Goal: Information Seeking & Learning: Learn about a topic

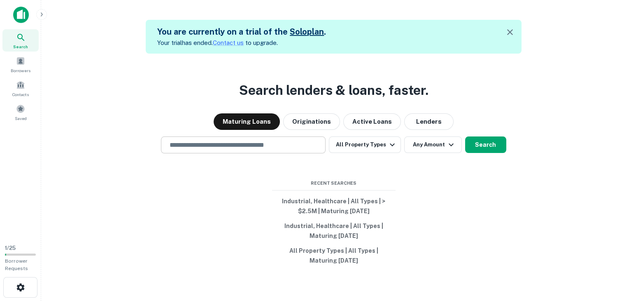
click at [259, 146] on input "text" at bounding box center [243, 144] width 157 height 9
type input "**********"
click at [378, 144] on button "All Property Types" at bounding box center [365, 144] width 72 height 16
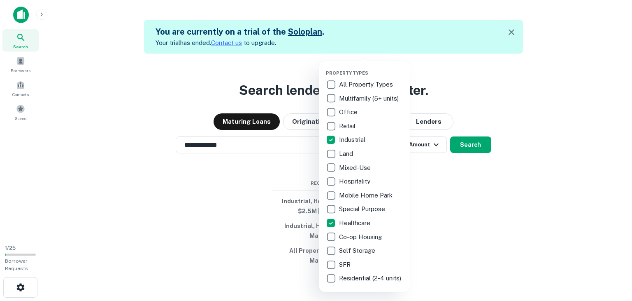
click at [442, 179] on div at bounding box center [316, 150] width 632 height 301
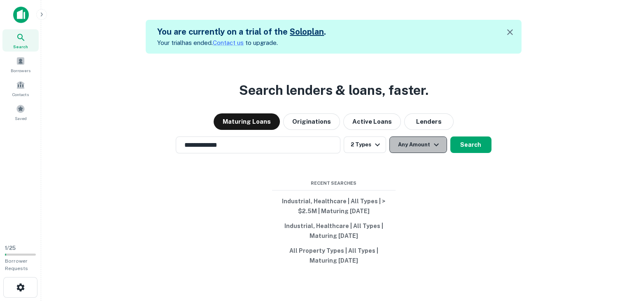
click at [402, 145] on button "Any Amount" at bounding box center [419, 144] width 58 height 16
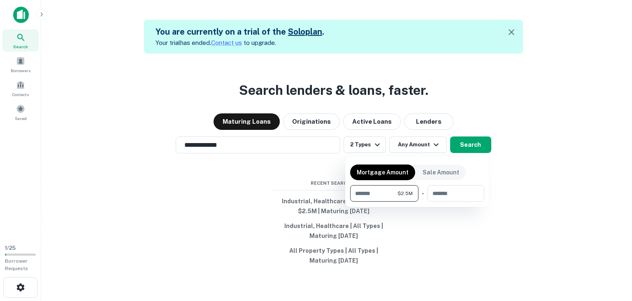
type input "*******"
click at [536, 171] on div at bounding box center [316, 150] width 632 height 301
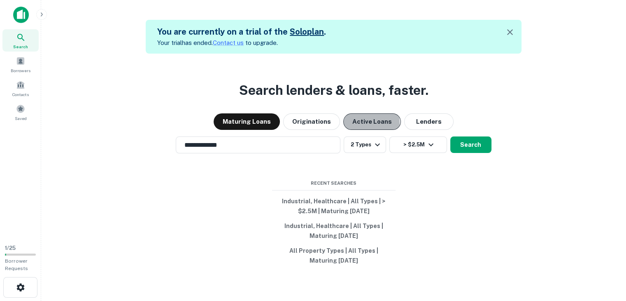
click at [354, 123] on button "Active Loans" at bounding box center [372, 121] width 58 height 16
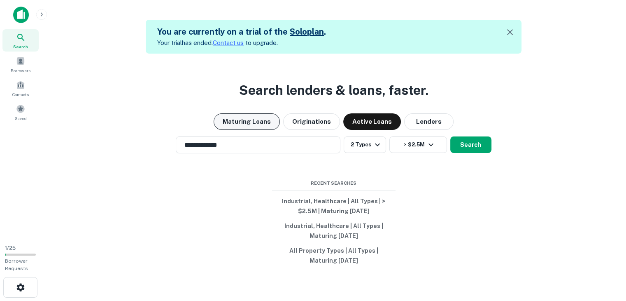
click at [260, 122] on button "Maturing Loans" at bounding box center [247, 121] width 66 height 16
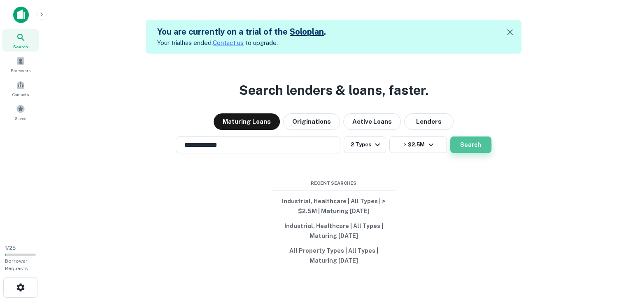
click at [467, 146] on button "Search" at bounding box center [470, 144] width 41 height 16
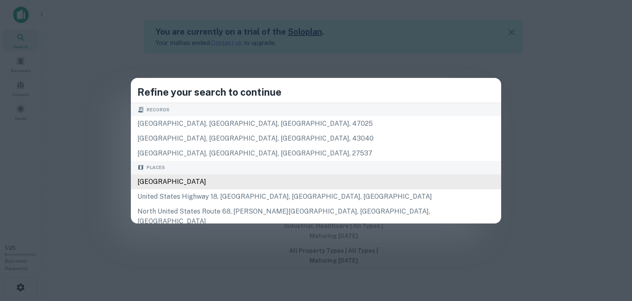
click at [285, 184] on div "[GEOGRAPHIC_DATA]" at bounding box center [316, 181] width 371 height 15
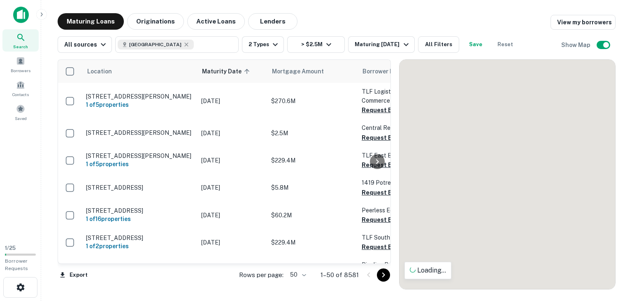
scroll to position [1324, 0]
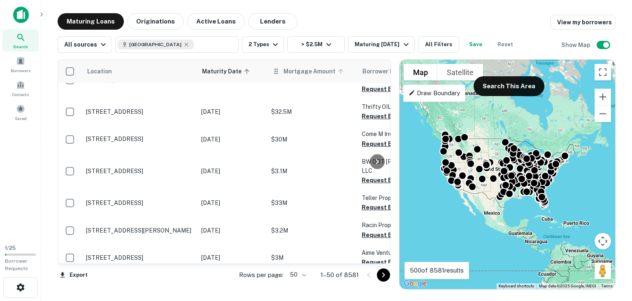
click at [292, 70] on span "Mortgage Amount" at bounding box center [315, 71] width 63 height 10
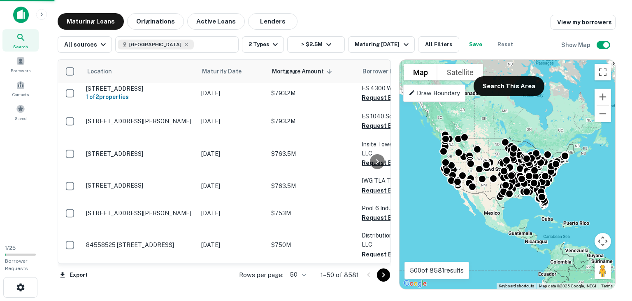
scroll to position [1246, 0]
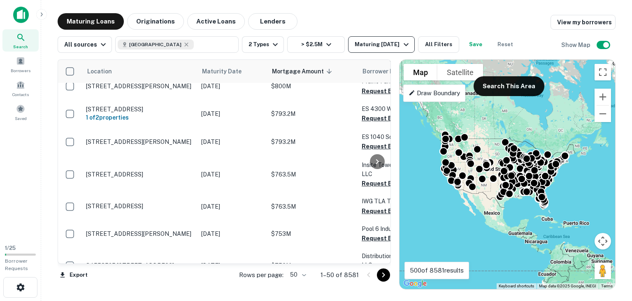
click at [384, 40] on div "Maturing [DATE]" at bounding box center [383, 45] width 56 height 10
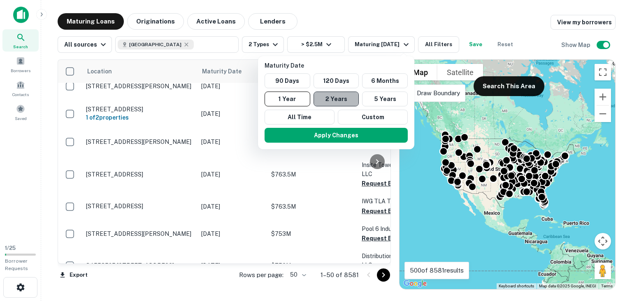
click at [341, 99] on button "2 Years" at bounding box center [337, 98] width 46 height 15
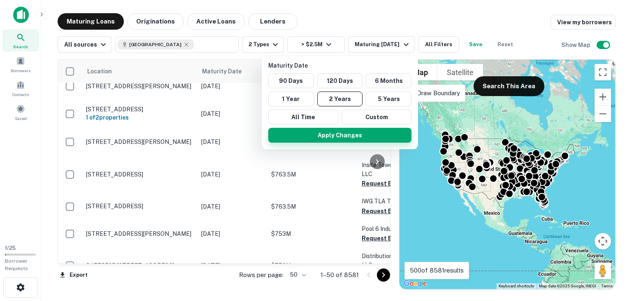
click at [341, 135] on button "Apply Changes" at bounding box center [339, 135] width 143 height 15
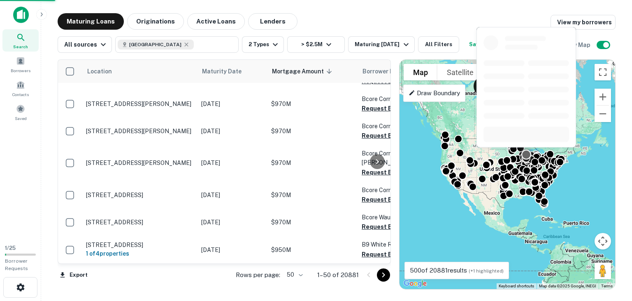
scroll to position [1225, 0]
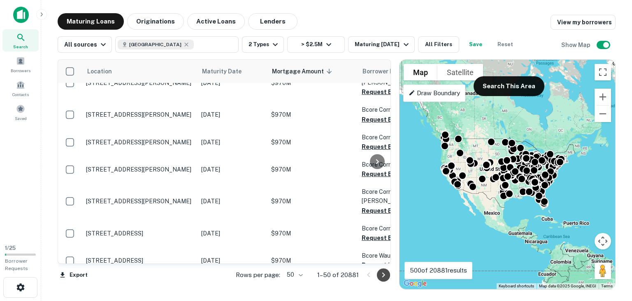
click at [383, 275] on icon "Go to next page" at bounding box center [383, 274] width 3 height 5
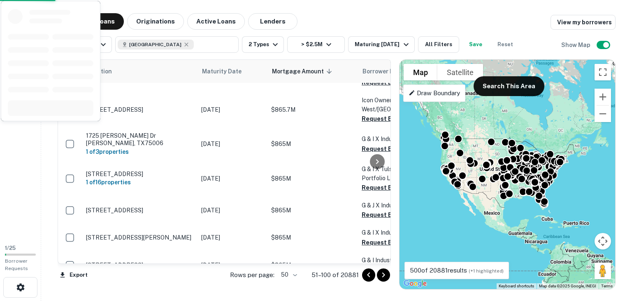
scroll to position [1297, 0]
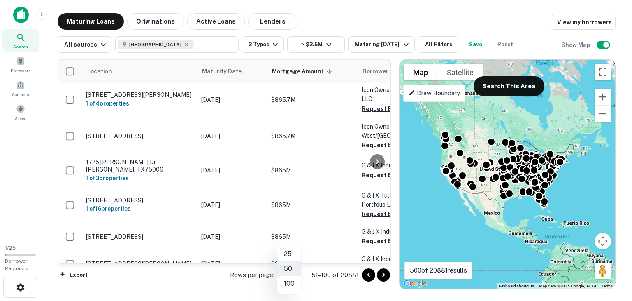
click at [291, 273] on body "Search Borrowers Contacts Saved 1 / 25 Borrower Requests Maturing Loans Origina…" at bounding box center [316, 150] width 632 height 301
click at [291, 283] on li "100" at bounding box center [290, 283] width 24 height 15
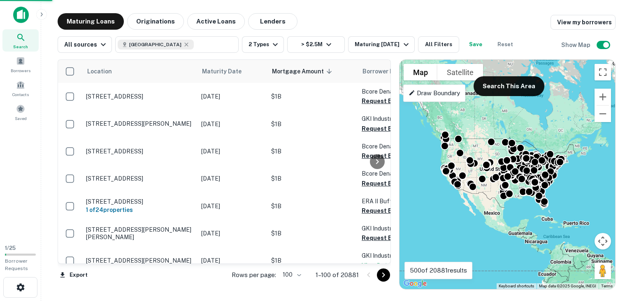
drag, startPoint x: 377, startPoint y: 277, endPoint x: 386, endPoint y: 277, distance: 8.6
click at [386, 277] on icon "Go to next page" at bounding box center [384, 275] width 10 height 10
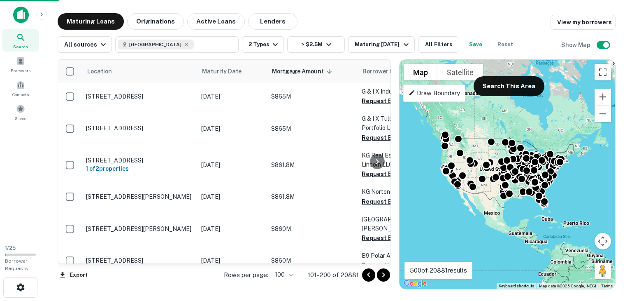
click at [386, 277] on icon "Go to next page" at bounding box center [384, 275] width 10 height 10
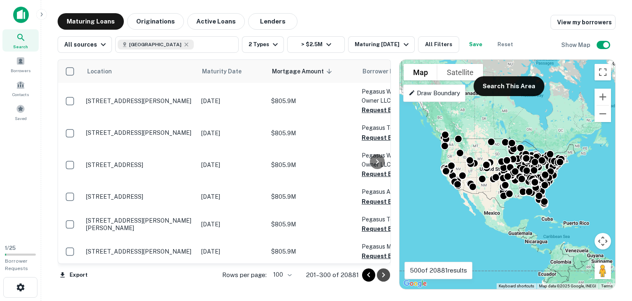
click at [386, 277] on icon "Go to next page" at bounding box center [384, 275] width 10 height 10
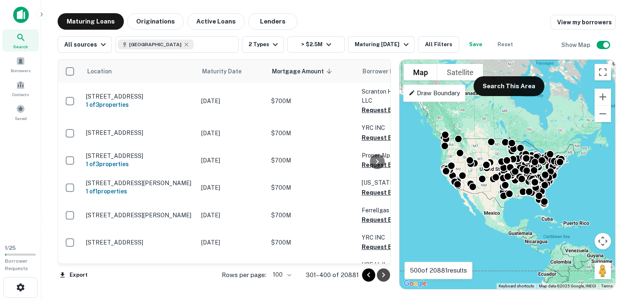
click at [386, 277] on icon "Go to next page" at bounding box center [384, 275] width 10 height 10
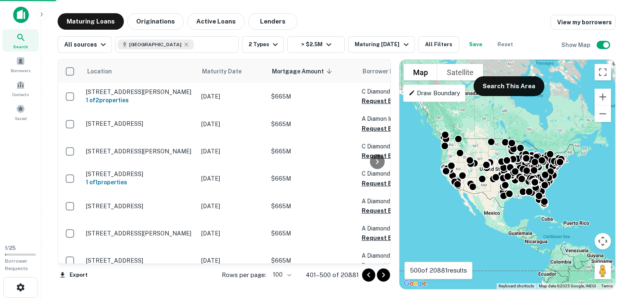
click at [386, 277] on icon "Go to next page" at bounding box center [384, 275] width 10 height 10
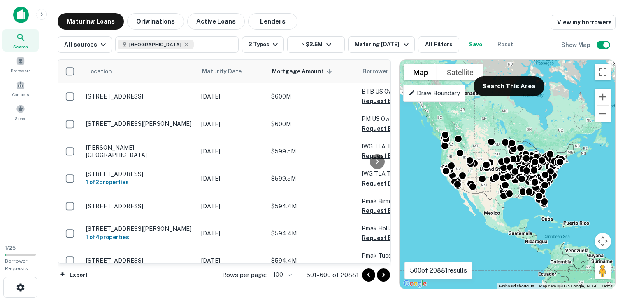
click at [386, 277] on icon "Go to next page" at bounding box center [384, 275] width 10 height 10
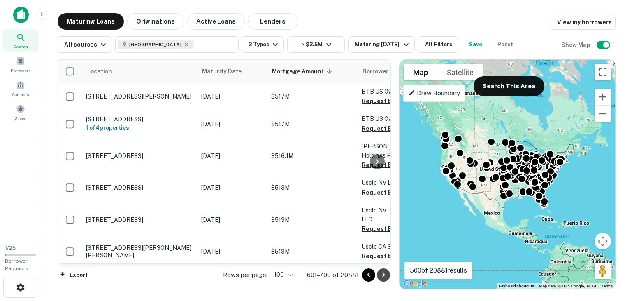
click at [382, 275] on icon "Go to next page" at bounding box center [384, 275] width 10 height 10
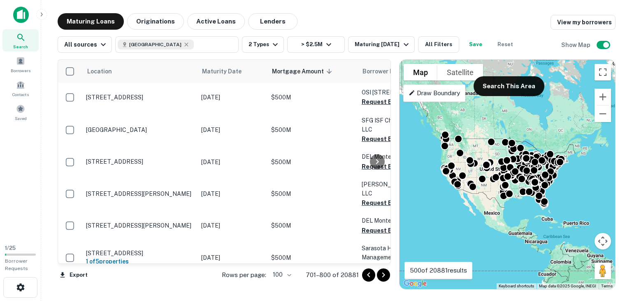
click at [382, 275] on icon "Go to next page" at bounding box center [384, 275] width 10 height 10
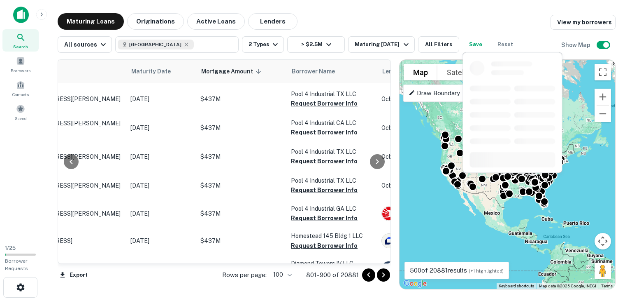
scroll to position [2779, 71]
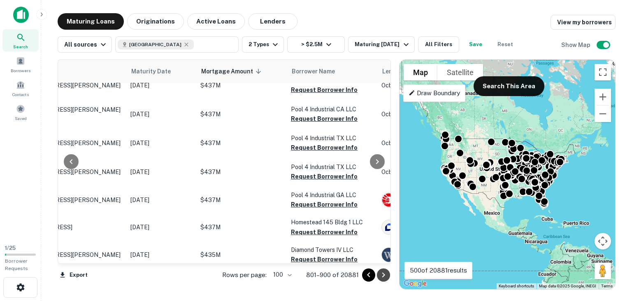
click at [384, 275] on icon "Go to next page" at bounding box center [383, 274] width 3 height 5
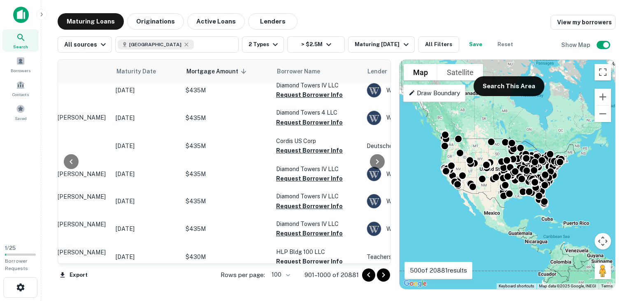
scroll to position [0, 86]
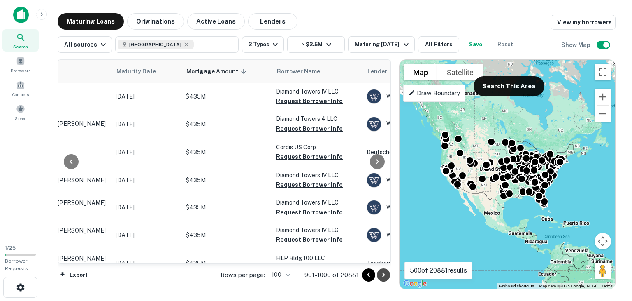
click at [380, 275] on icon "Go to next page" at bounding box center [384, 275] width 10 height 10
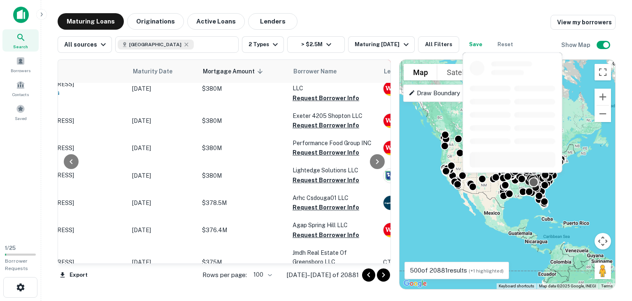
scroll to position [1250, 69]
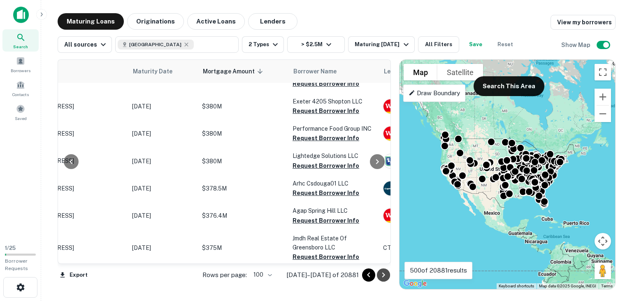
click at [384, 279] on icon "Go to next page" at bounding box center [384, 275] width 10 height 10
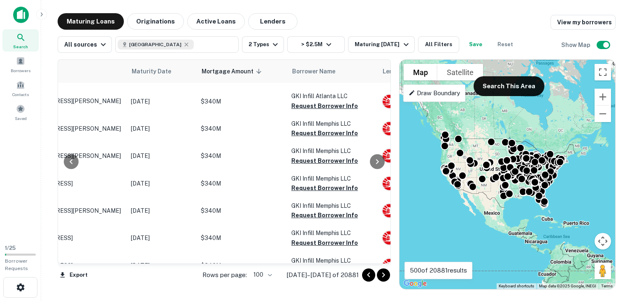
scroll to position [2754, 70]
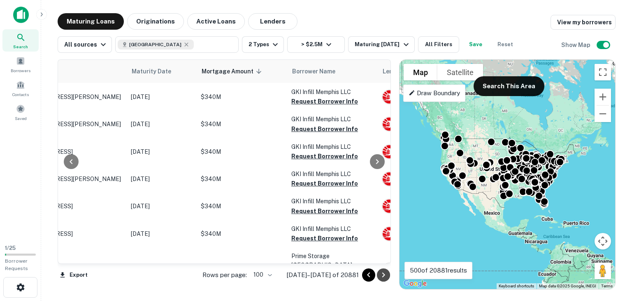
click at [383, 273] on icon "Go to next page" at bounding box center [384, 275] width 10 height 10
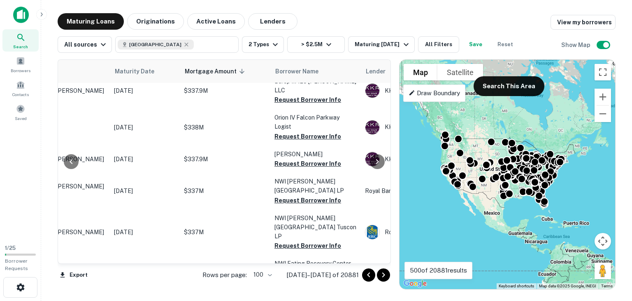
scroll to position [0, 87]
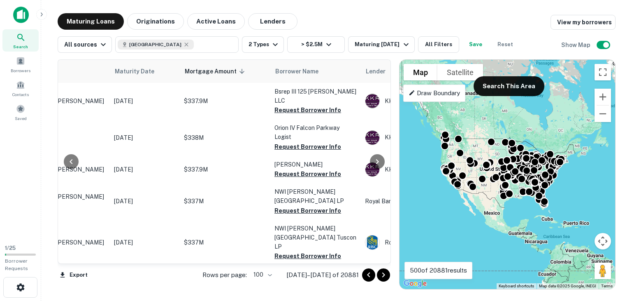
click at [382, 274] on icon "Go to next page" at bounding box center [384, 275] width 10 height 10
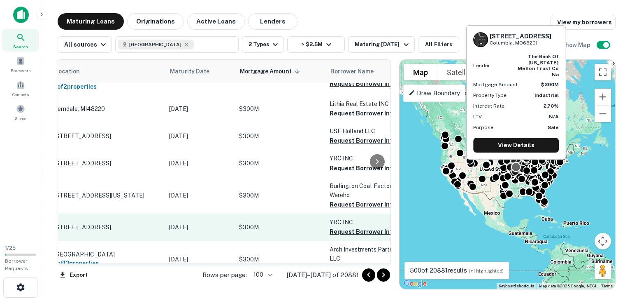
scroll to position [120, 12]
